Goal: Information Seeking & Learning: Understand process/instructions

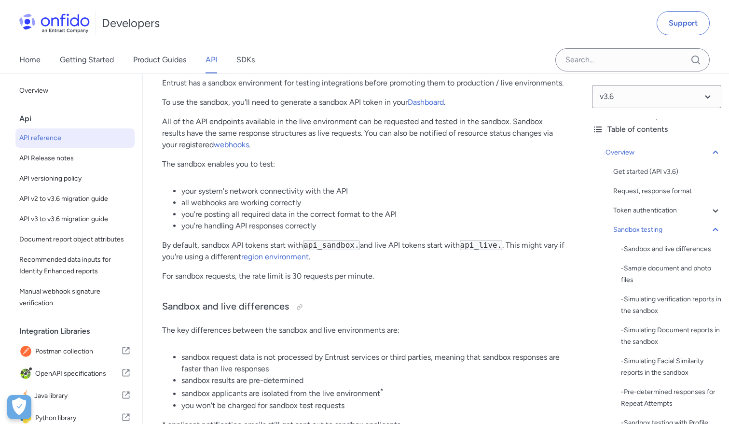
scroll to position [1533, 0]
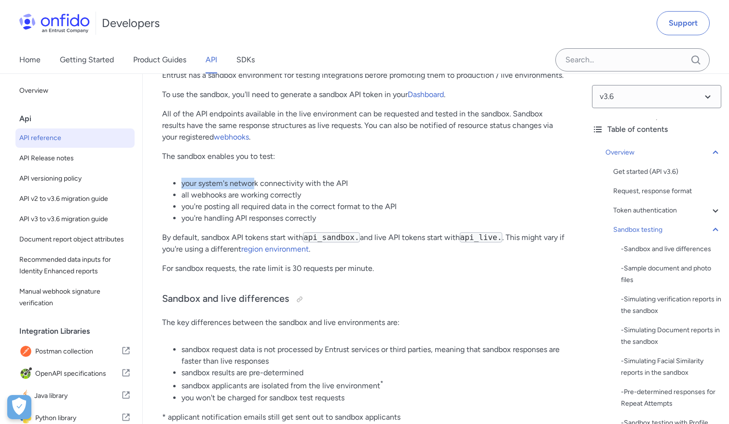
drag, startPoint x: 181, startPoint y: 196, endPoint x: 257, endPoint y: 195, distance: 76.8
click at [257, 196] on ul "your system's network connectivity with the API all webhooks are working correc…" at bounding box center [363, 201] width 403 height 46
click at [233, 212] on li "you're posting all required data in the correct format to the API" at bounding box center [374, 207] width 384 height 12
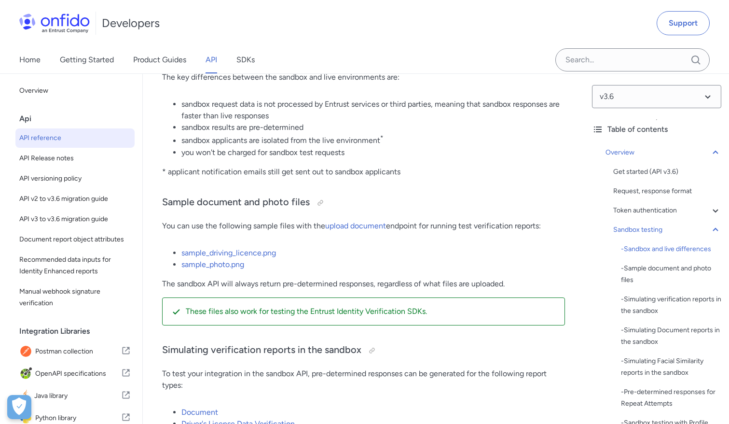
scroll to position [1785, 0]
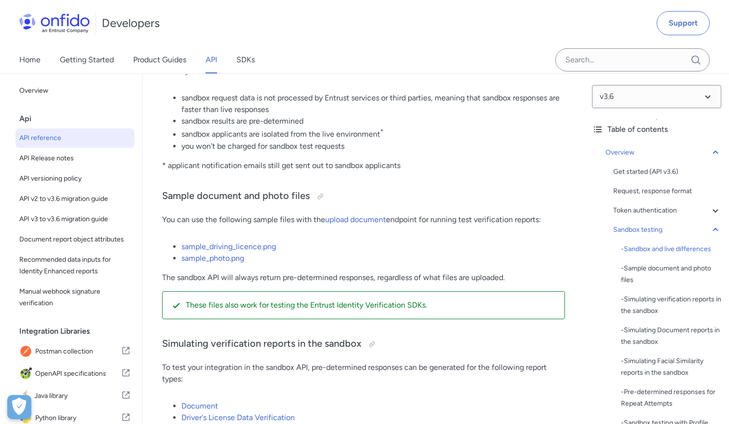
click at [180, 149] on ul "sandbox request data is not processed by Entrust services or third parties, mea…" at bounding box center [363, 121] width 403 height 59
click at [187, 140] on li "sandbox applicants are isolated from the live environment *" at bounding box center [374, 133] width 384 height 13
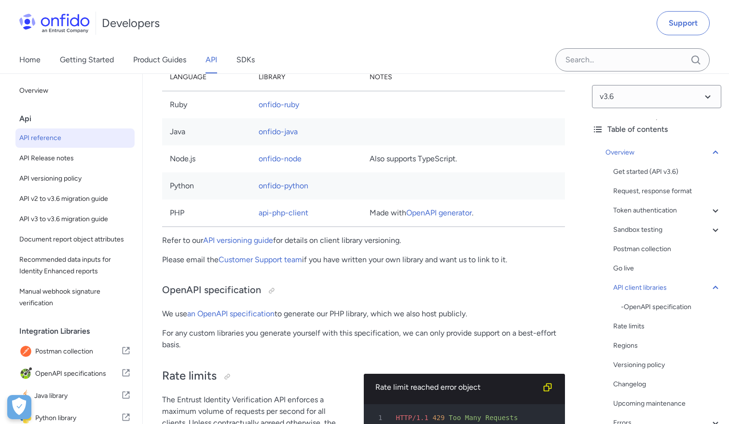
scroll to position [7352, 0]
